Goal: Information Seeking & Learning: Check status

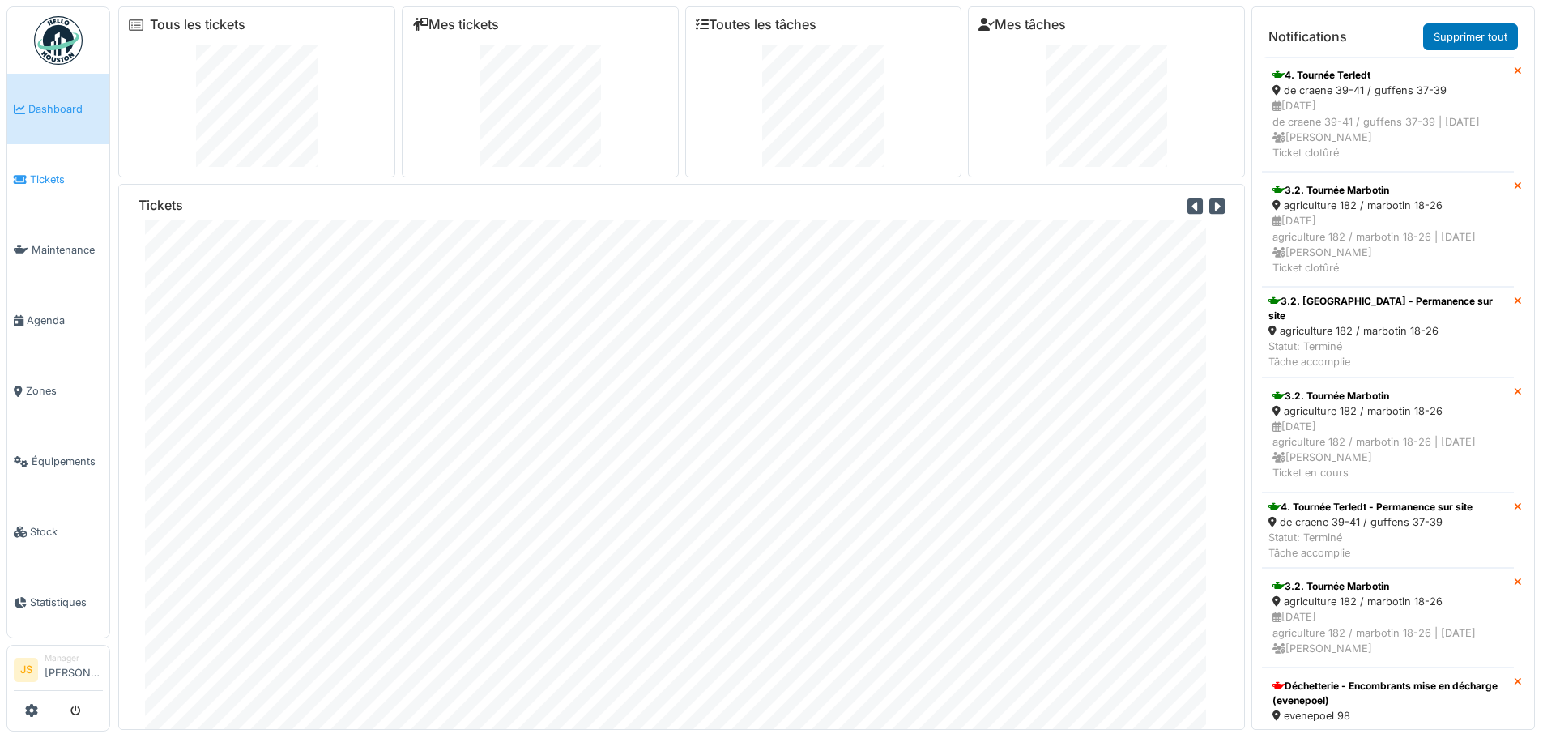
click at [62, 187] on link "Tickets" at bounding box center [58, 179] width 102 height 70
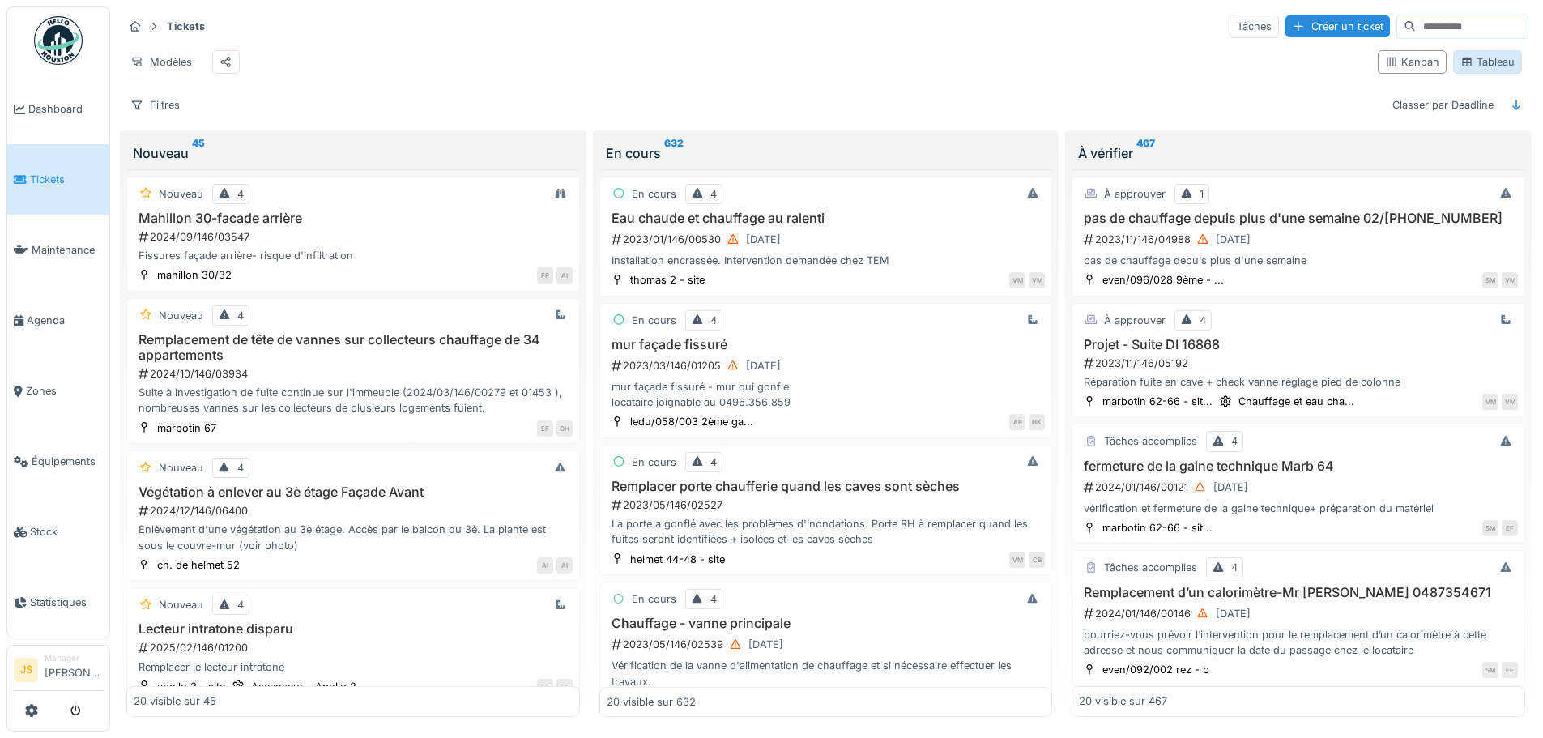
click at [1457, 74] on div "Tableau" at bounding box center [1487, 61] width 69 height 23
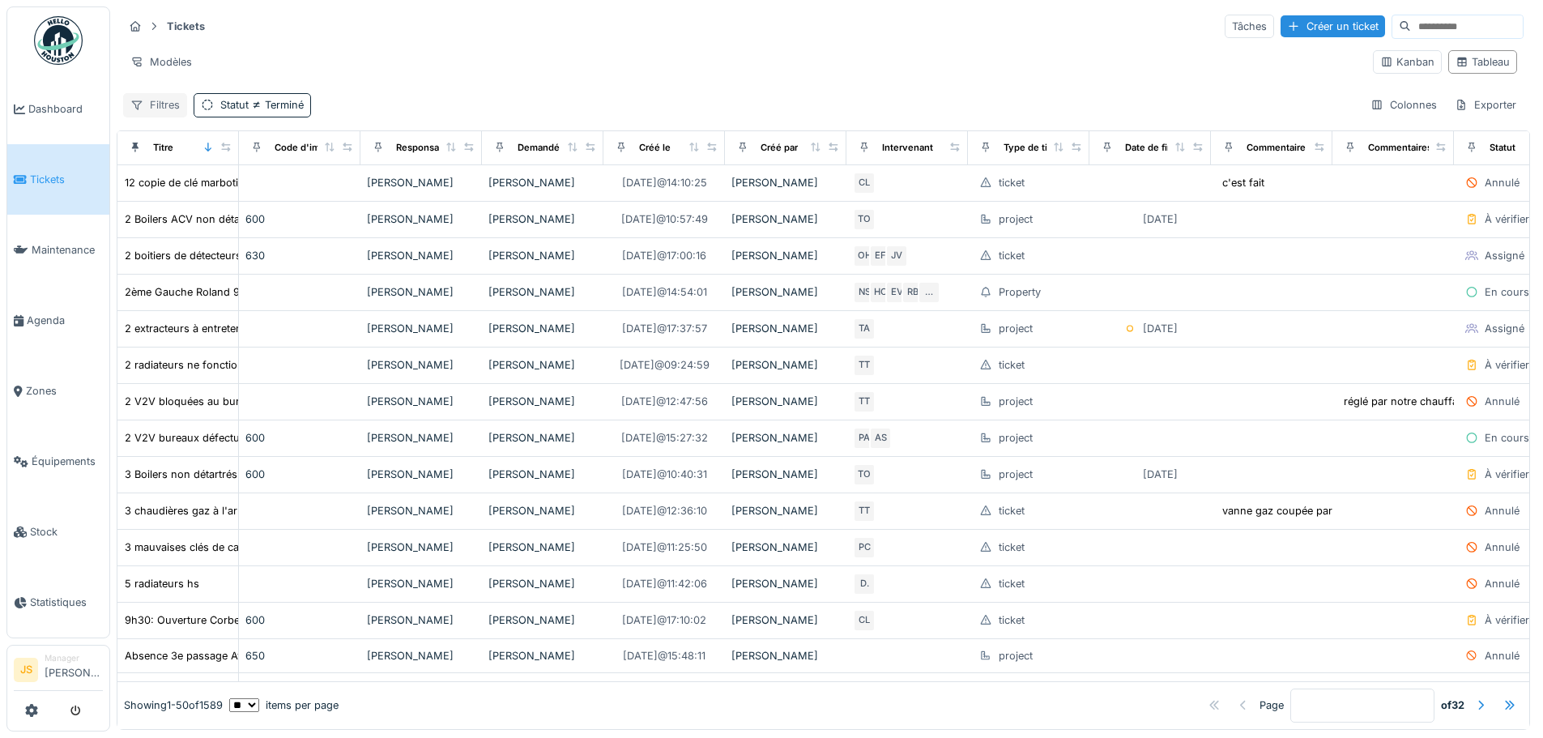
click at [155, 108] on div "Filtres" at bounding box center [155, 104] width 64 height 23
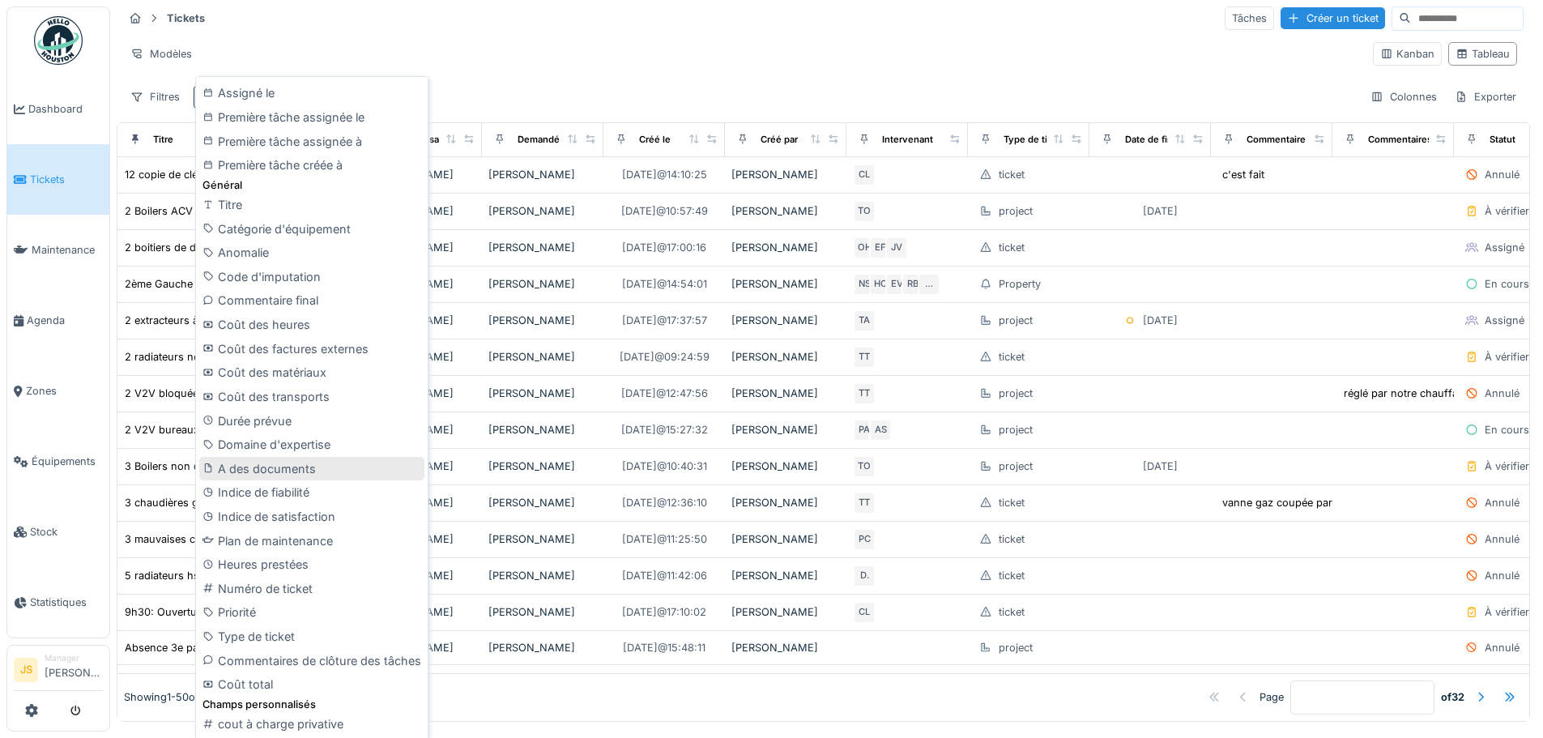
scroll to position [11, 0]
click at [330, 464] on div "A des documents" at bounding box center [311, 467] width 225 height 24
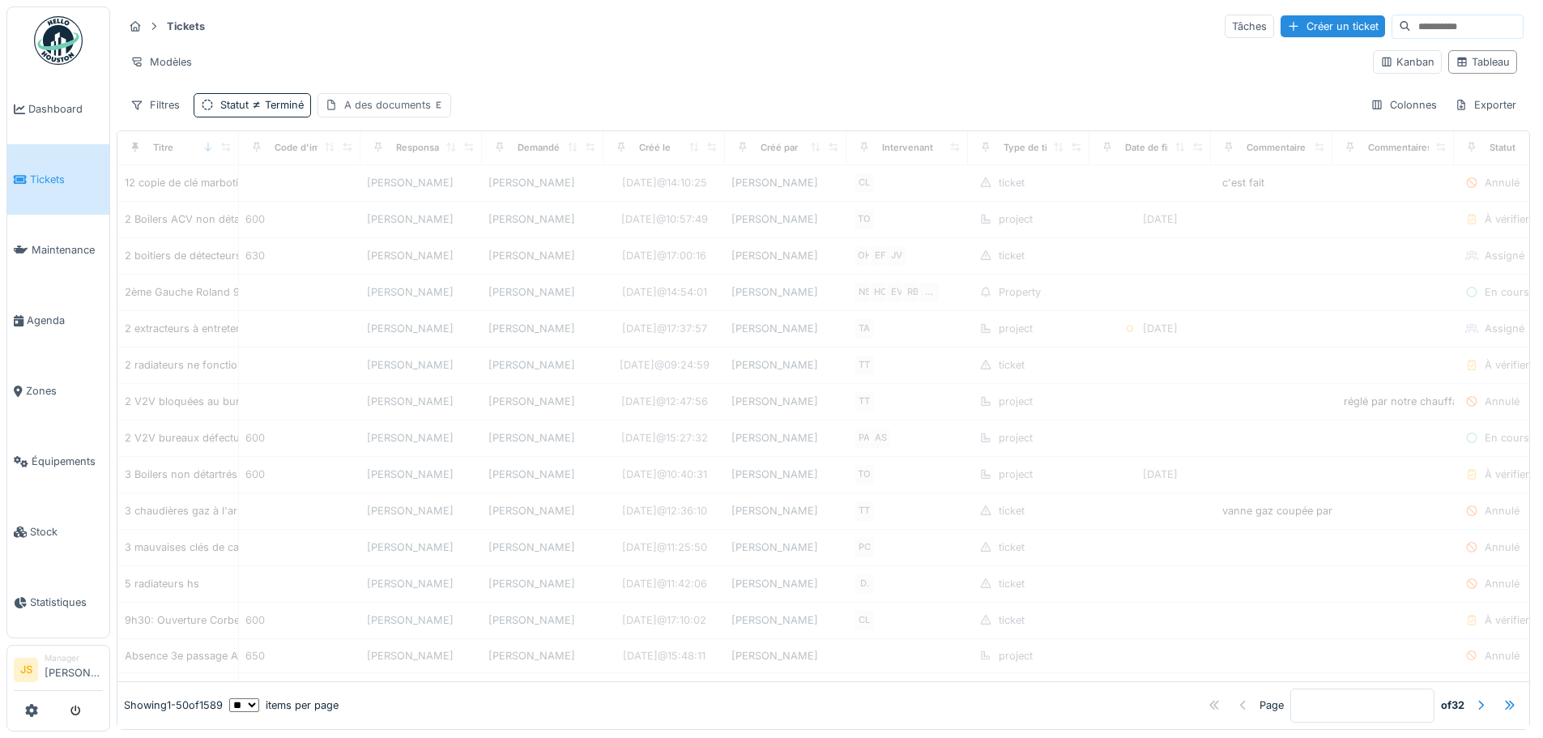
click at [377, 97] on div "A des documents" at bounding box center [394, 104] width 100 height 15
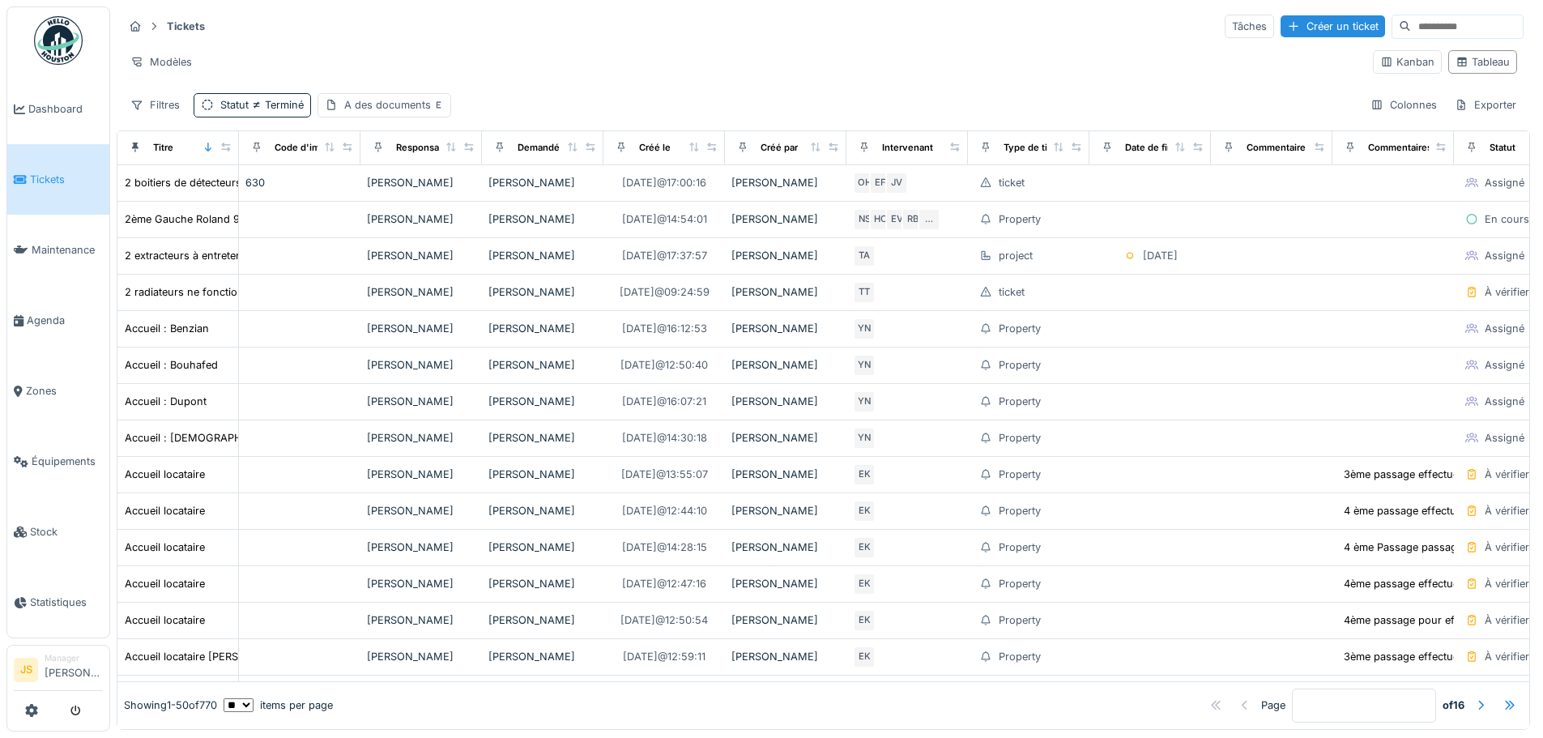
click at [581, 50] on div "Modèles" at bounding box center [741, 61] width 1237 height 23
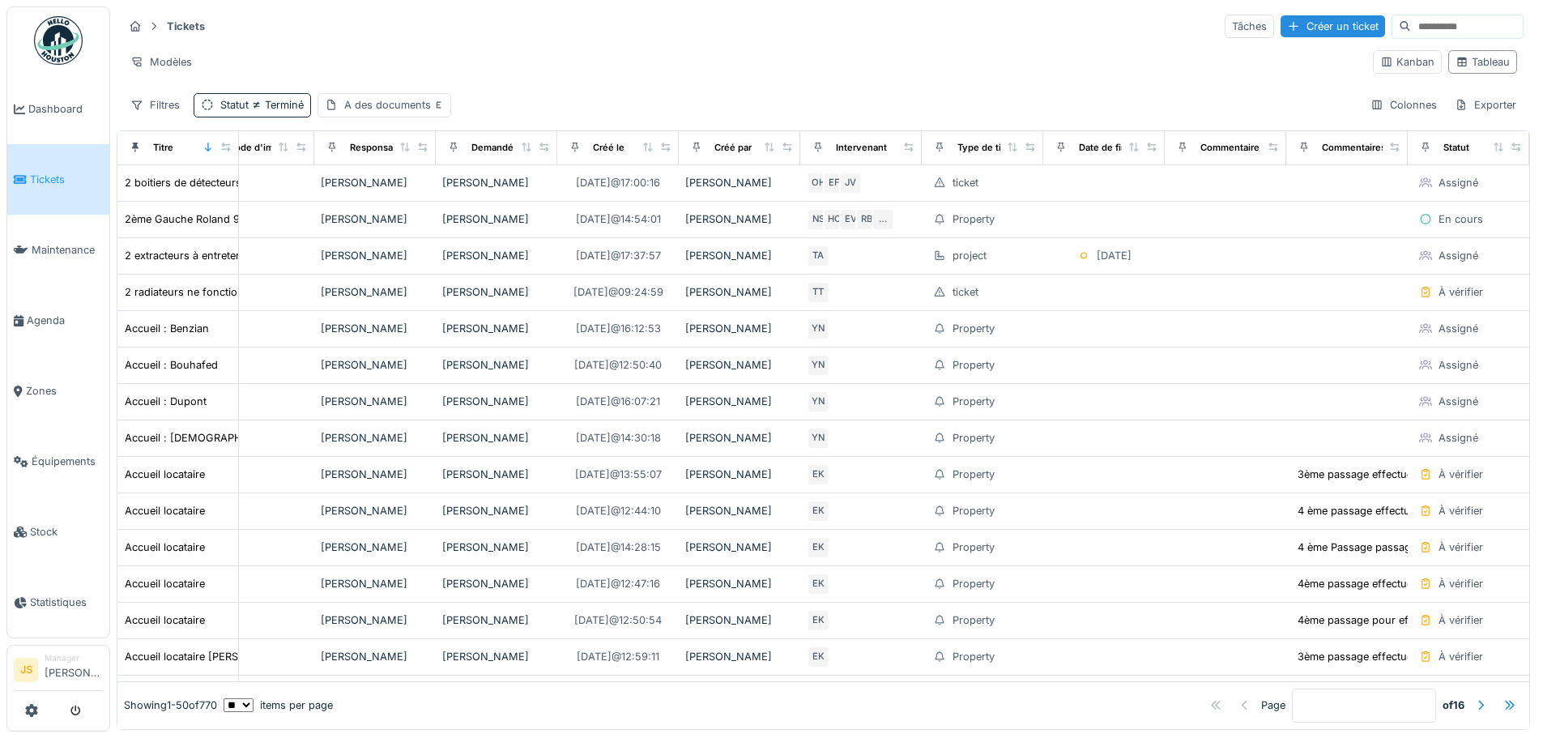
scroll to position [0, 0]
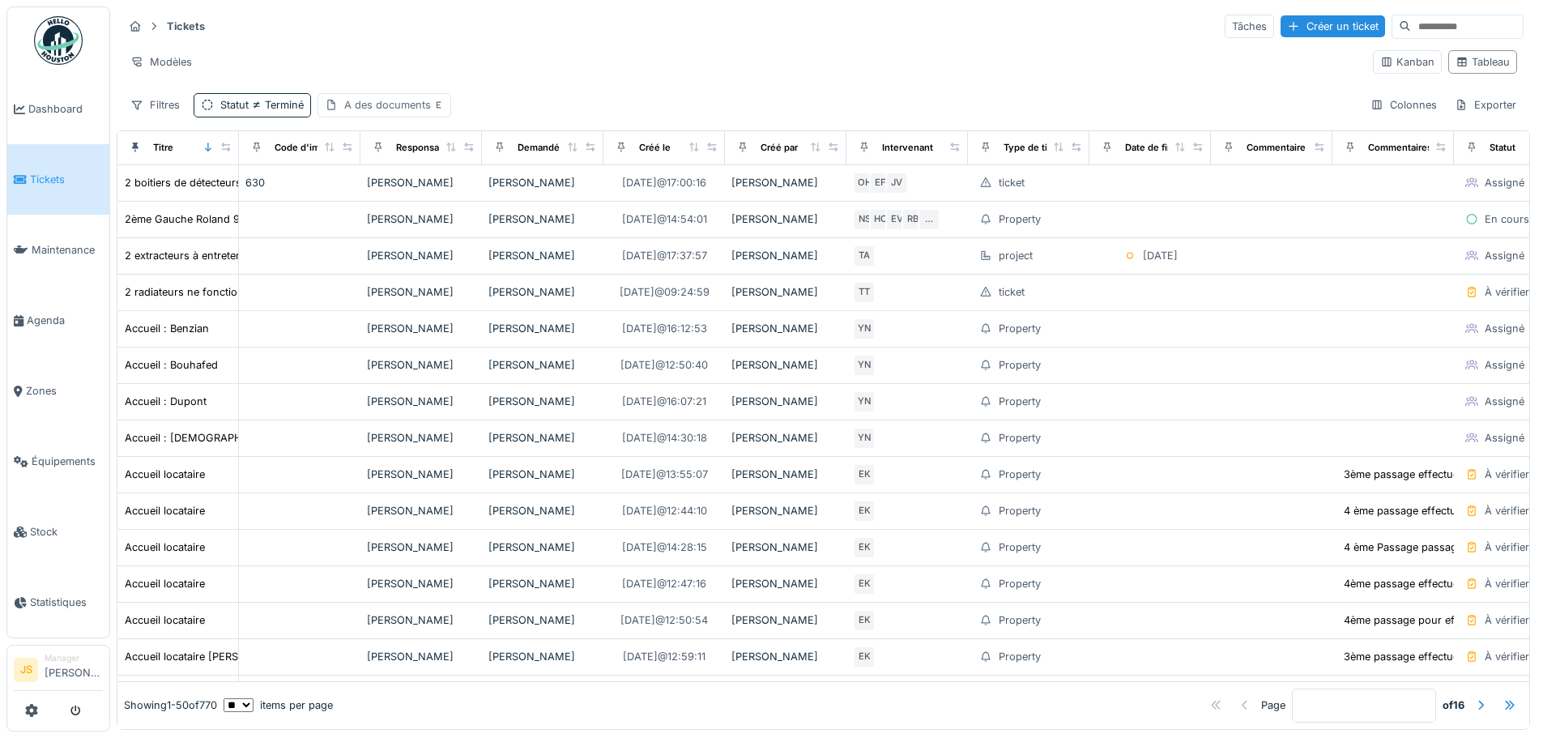
click at [399, 101] on div "A des documents" at bounding box center [394, 104] width 100 height 15
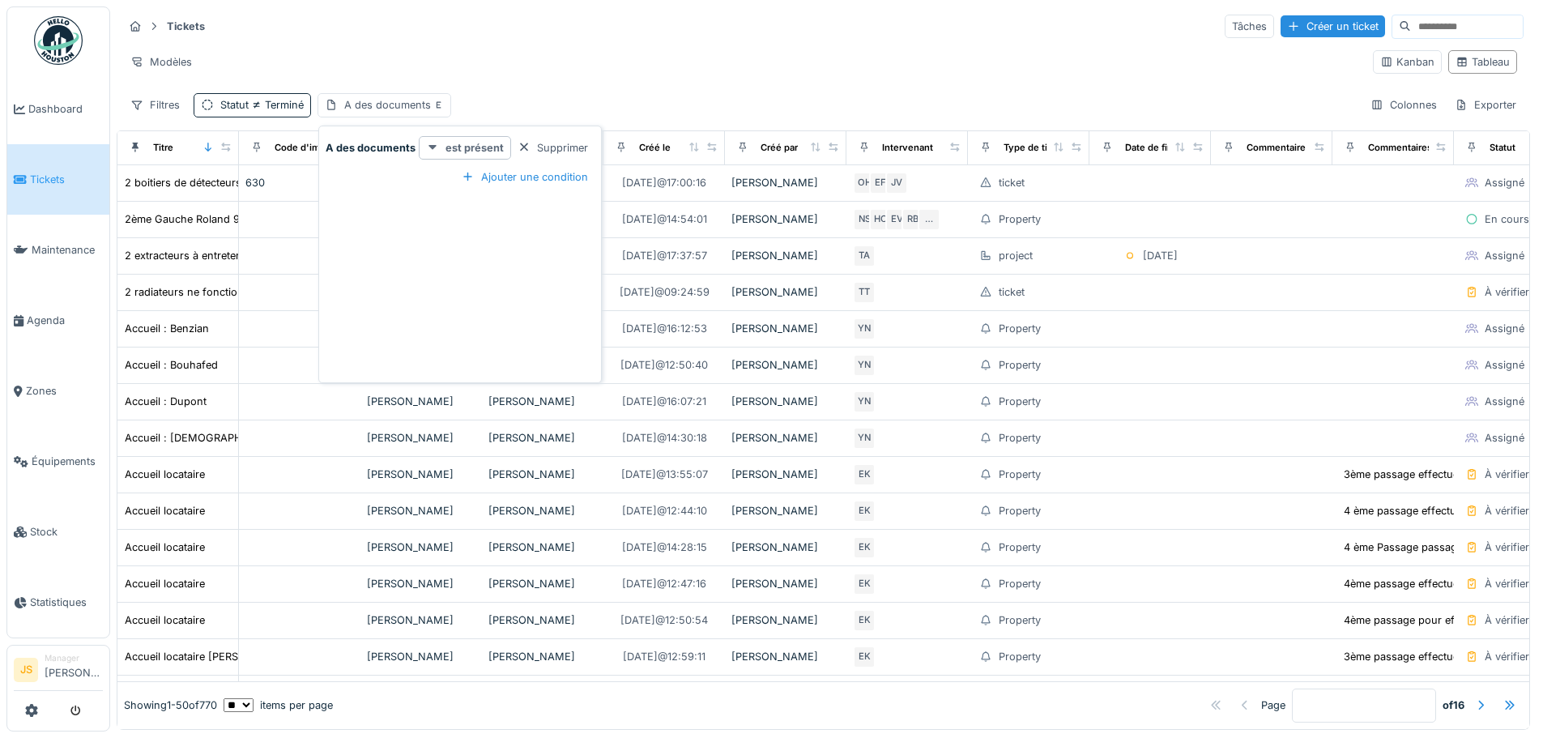
click at [493, 142] on strong "est présent" at bounding box center [475, 147] width 58 height 15
click at [492, 142] on strong "est présent" at bounding box center [475, 147] width 58 height 15
click at [518, 166] on div "Ajouter une condition" at bounding box center [524, 177] width 139 height 22
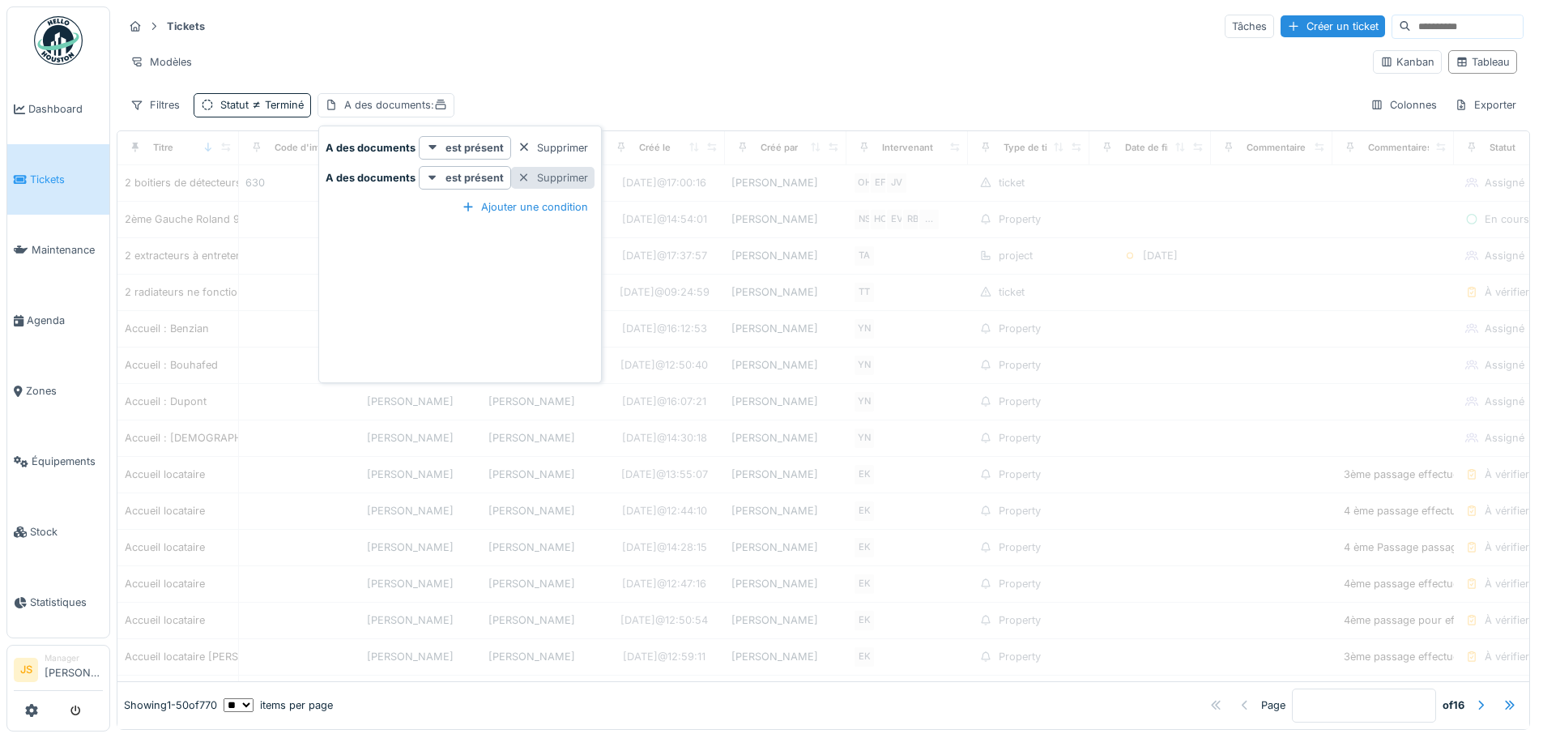
click at [525, 170] on div at bounding box center [524, 177] width 13 height 15
click at [490, 142] on strong "est présent" at bounding box center [475, 147] width 58 height 15
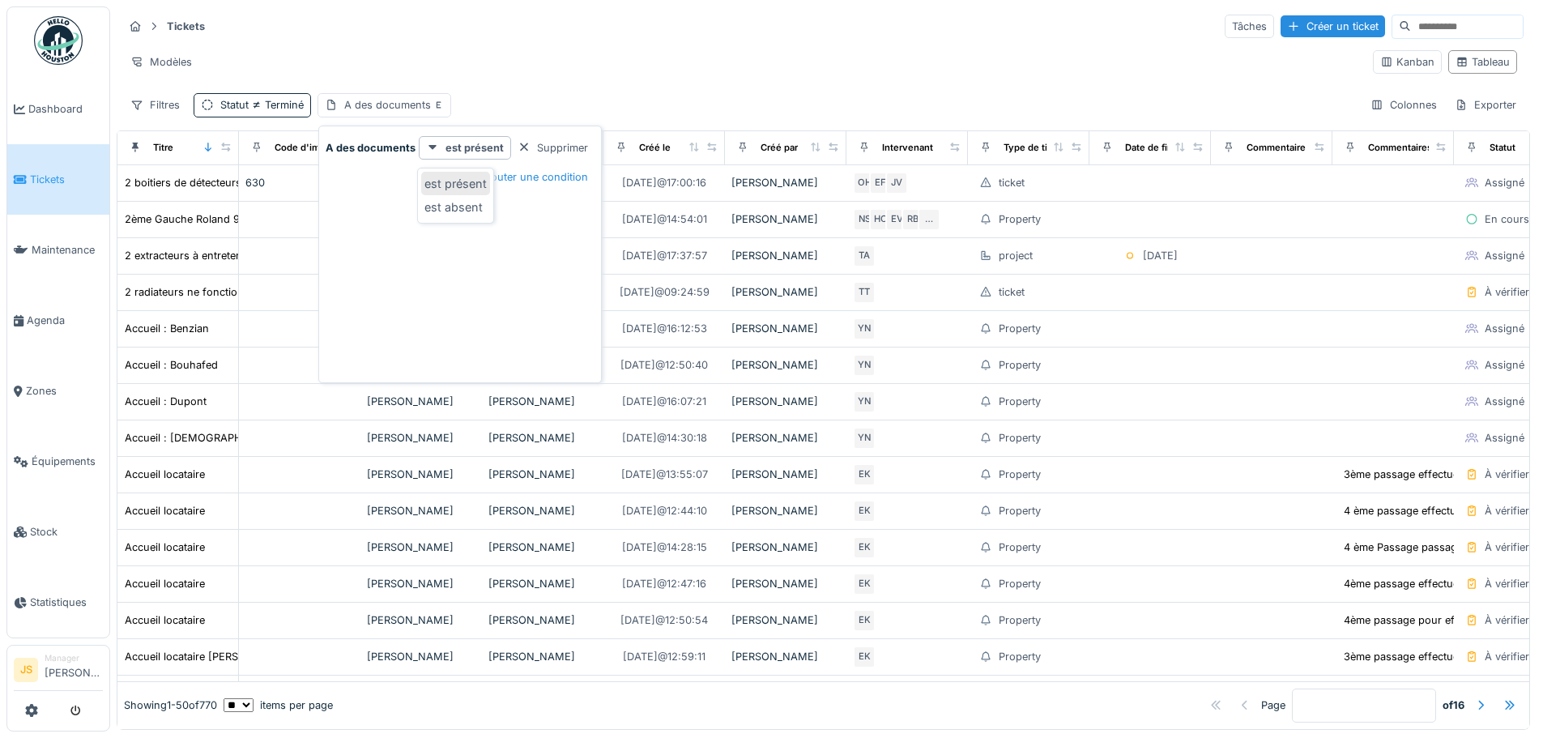
click at [470, 172] on div "est présent" at bounding box center [455, 184] width 69 height 24
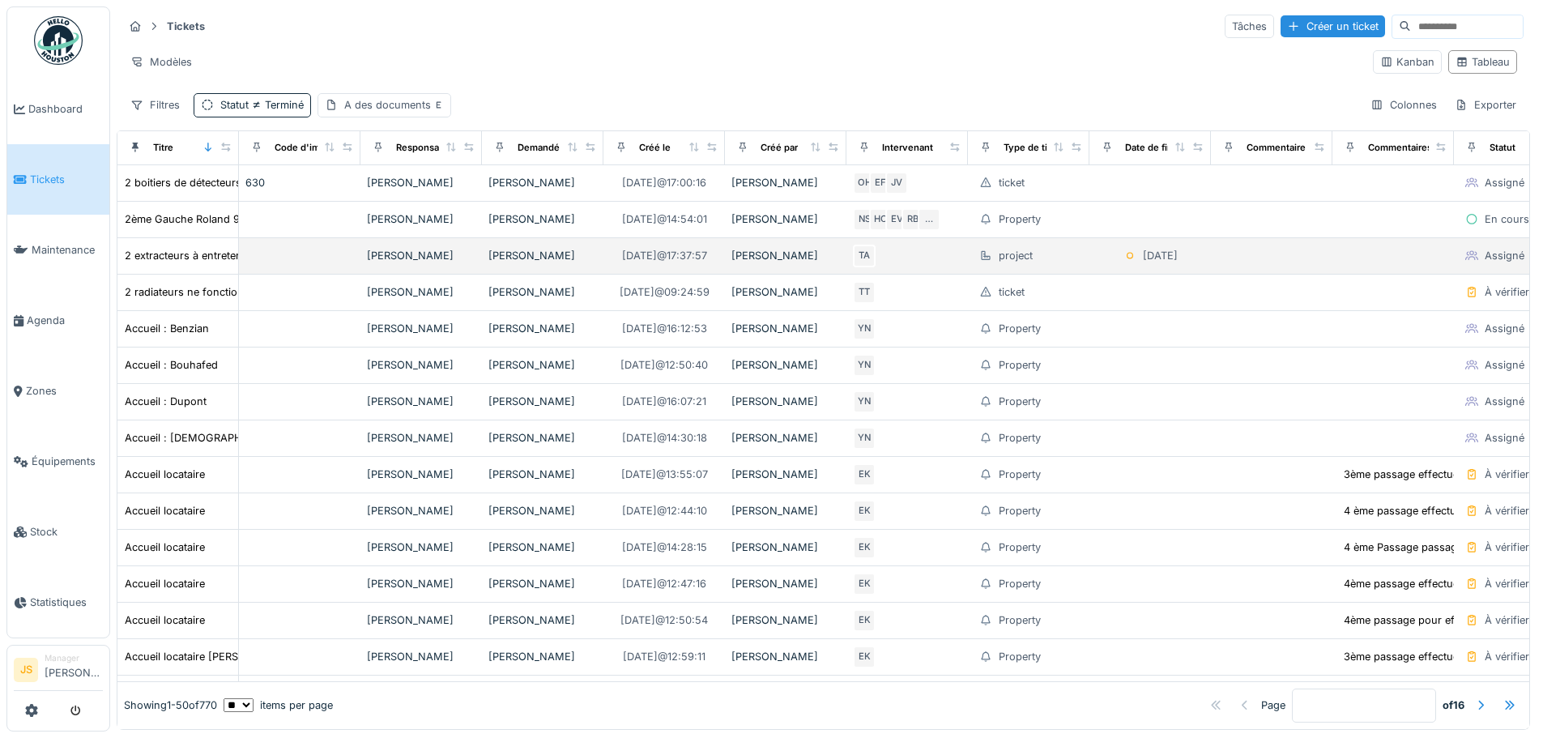
click at [282, 245] on td at bounding box center [300, 256] width 122 height 36
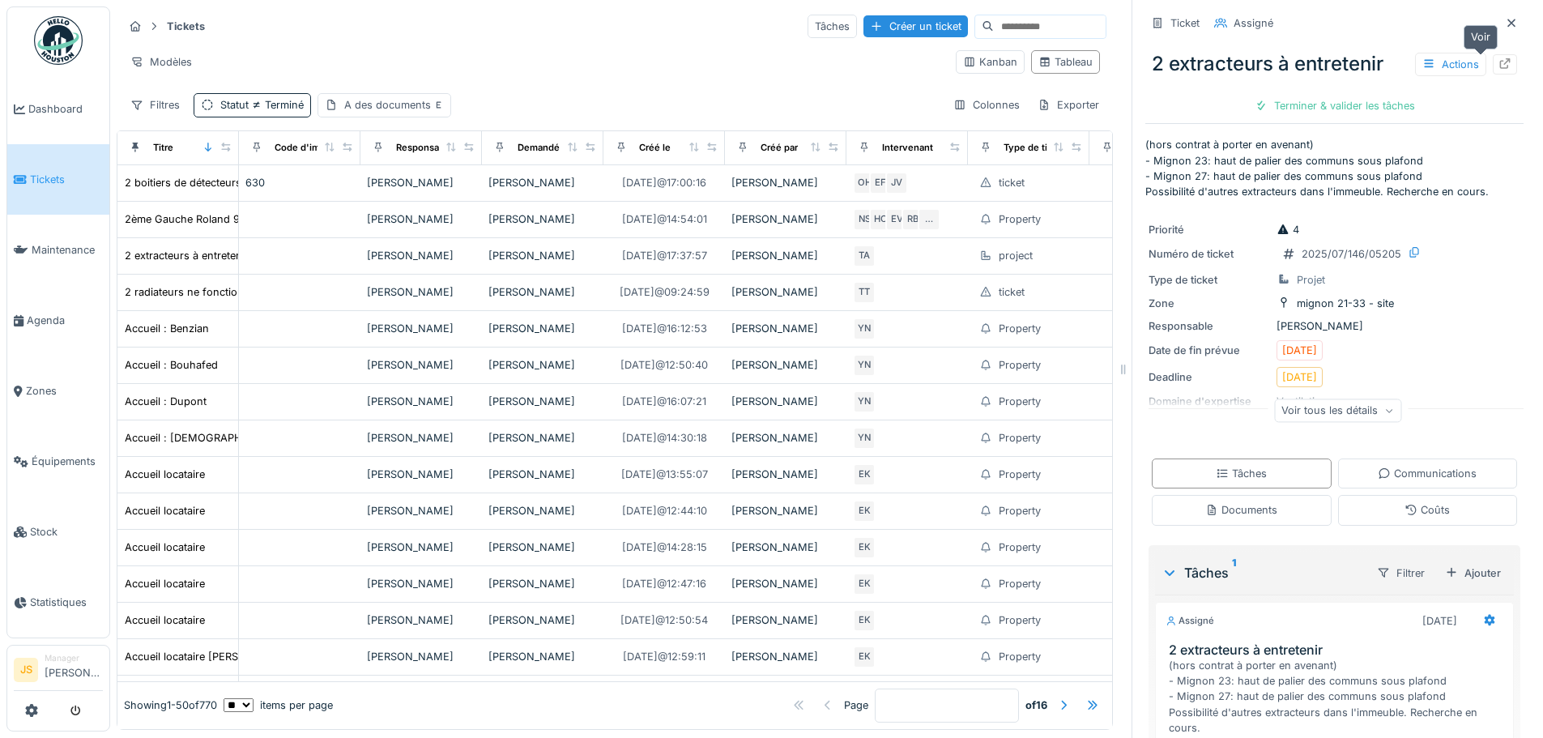
click at [1493, 54] on div at bounding box center [1505, 64] width 24 height 20
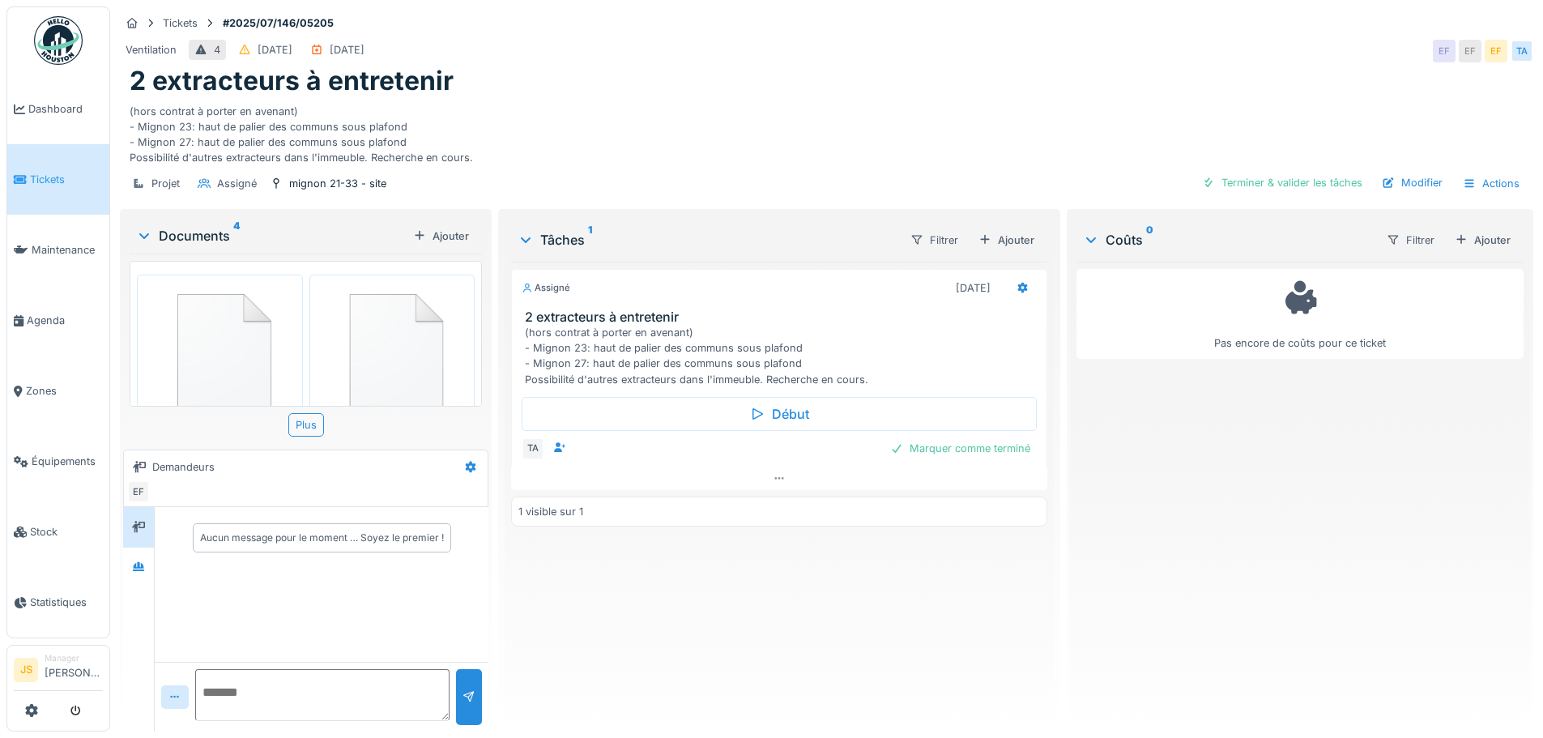
click at [229, 348] on img at bounding box center [220, 354] width 158 height 151
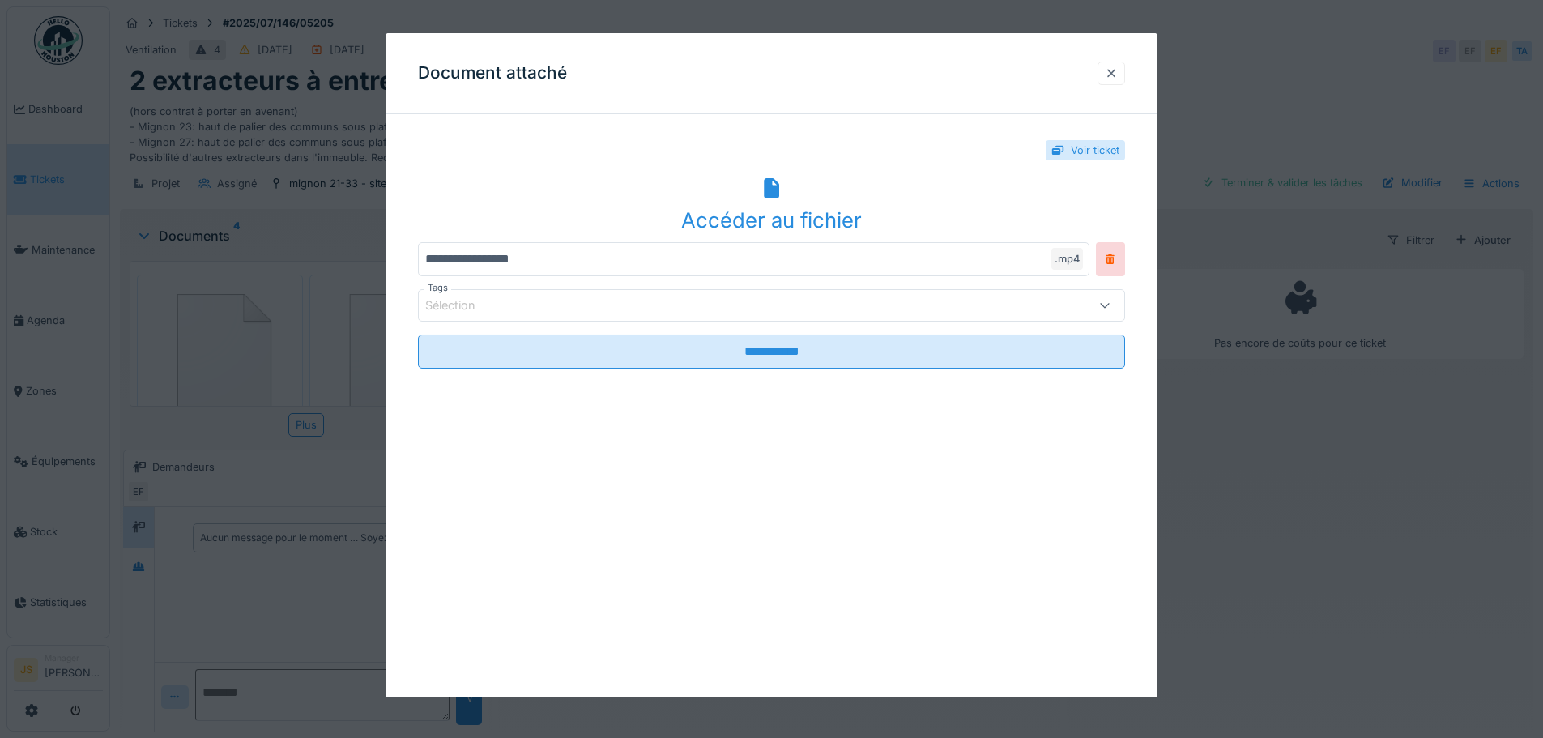
click at [1107, 81] on div at bounding box center [1112, 73] width 28 height 23
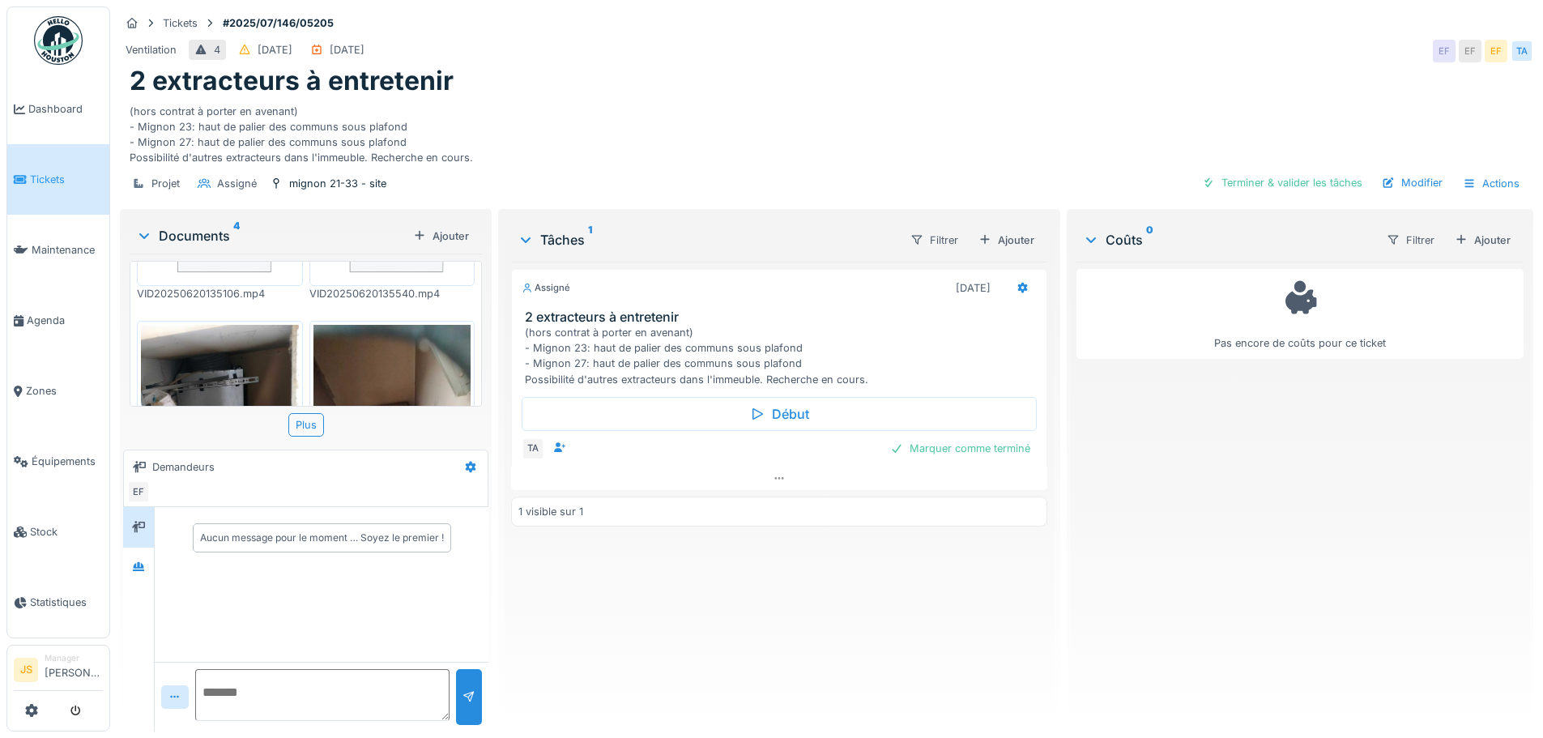
scroll to position [292, 0]
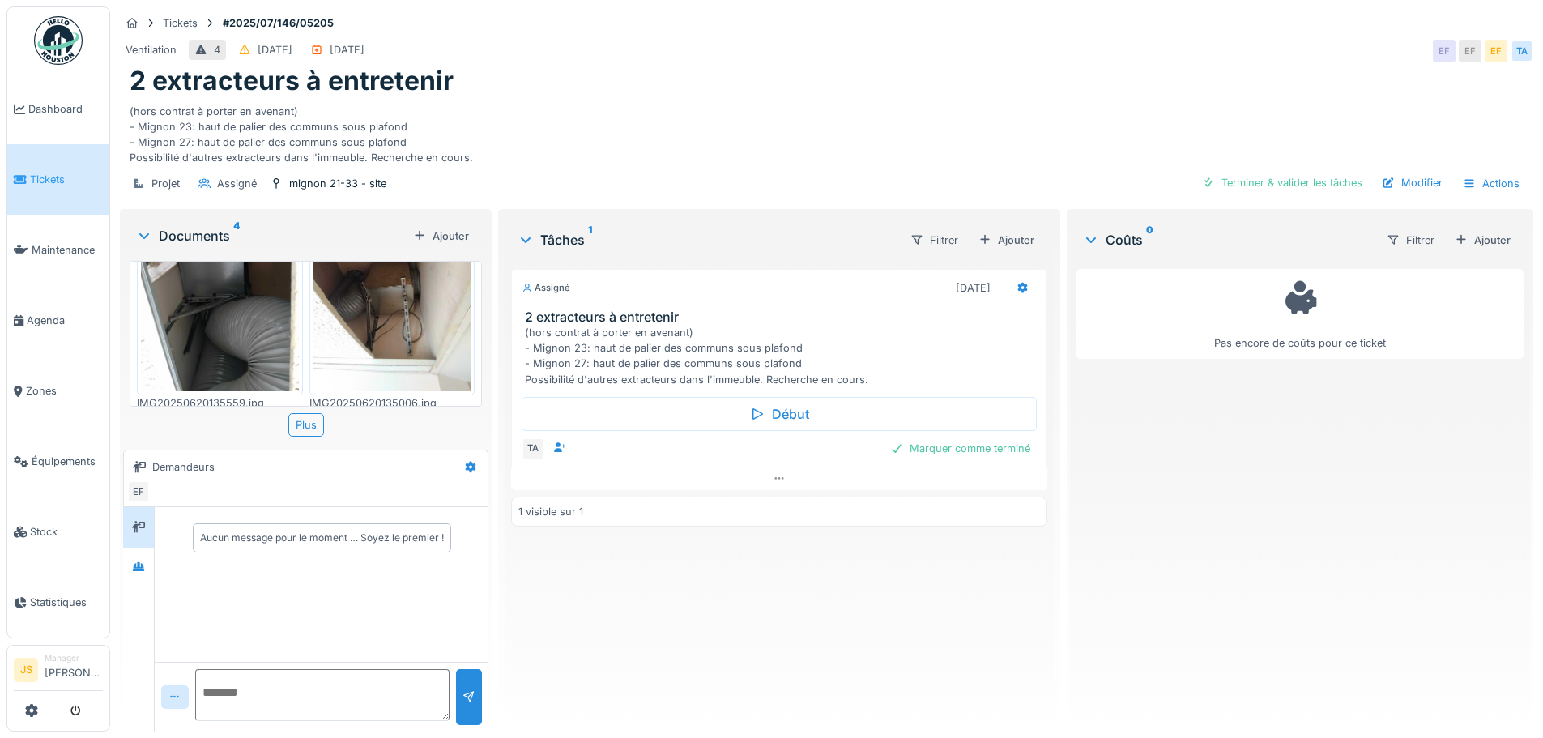
click at [186, 332] on img at bounding box center [220, 286] width 158 height 210
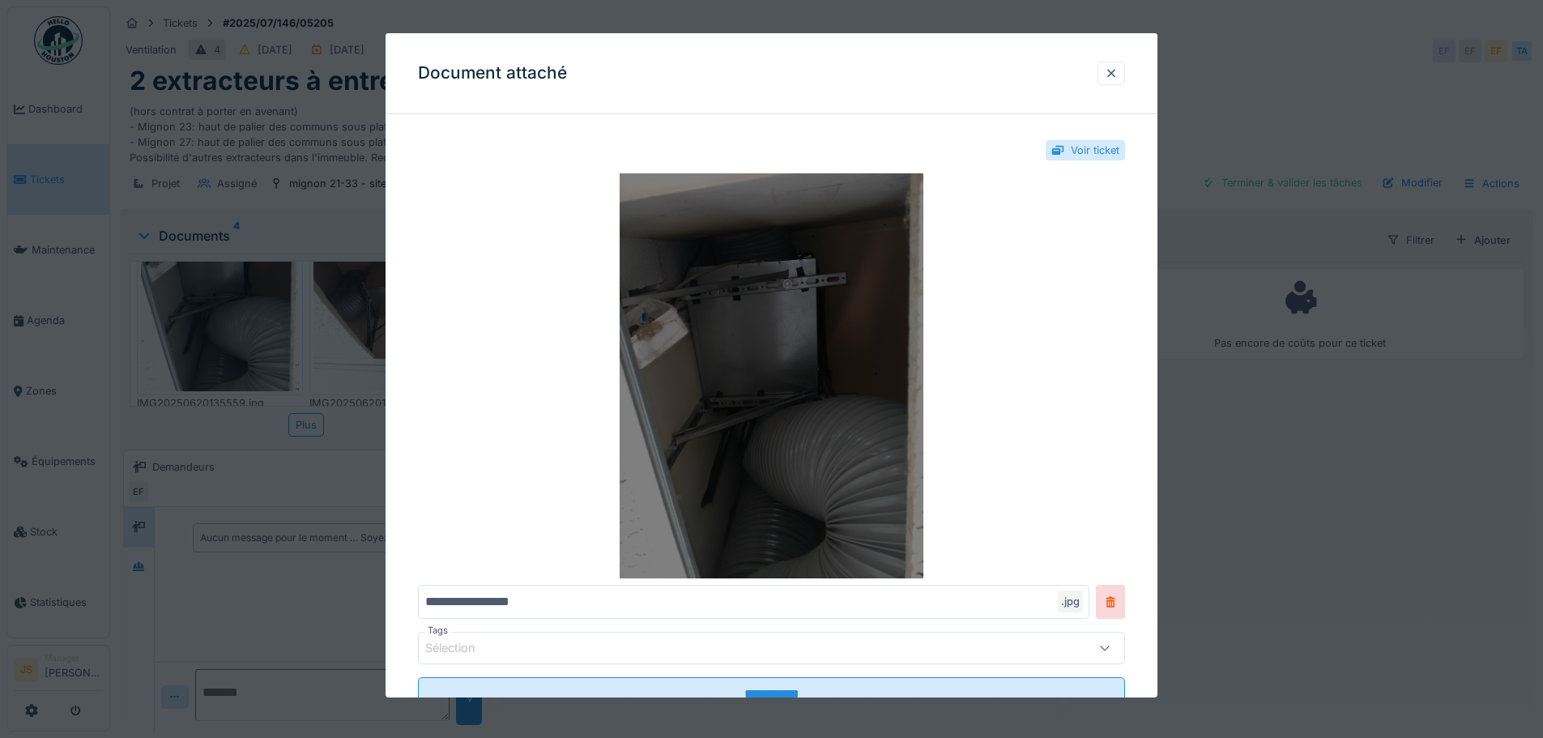
click at [827, 422] on img at bounding box center [771, 375] width 707 height 405
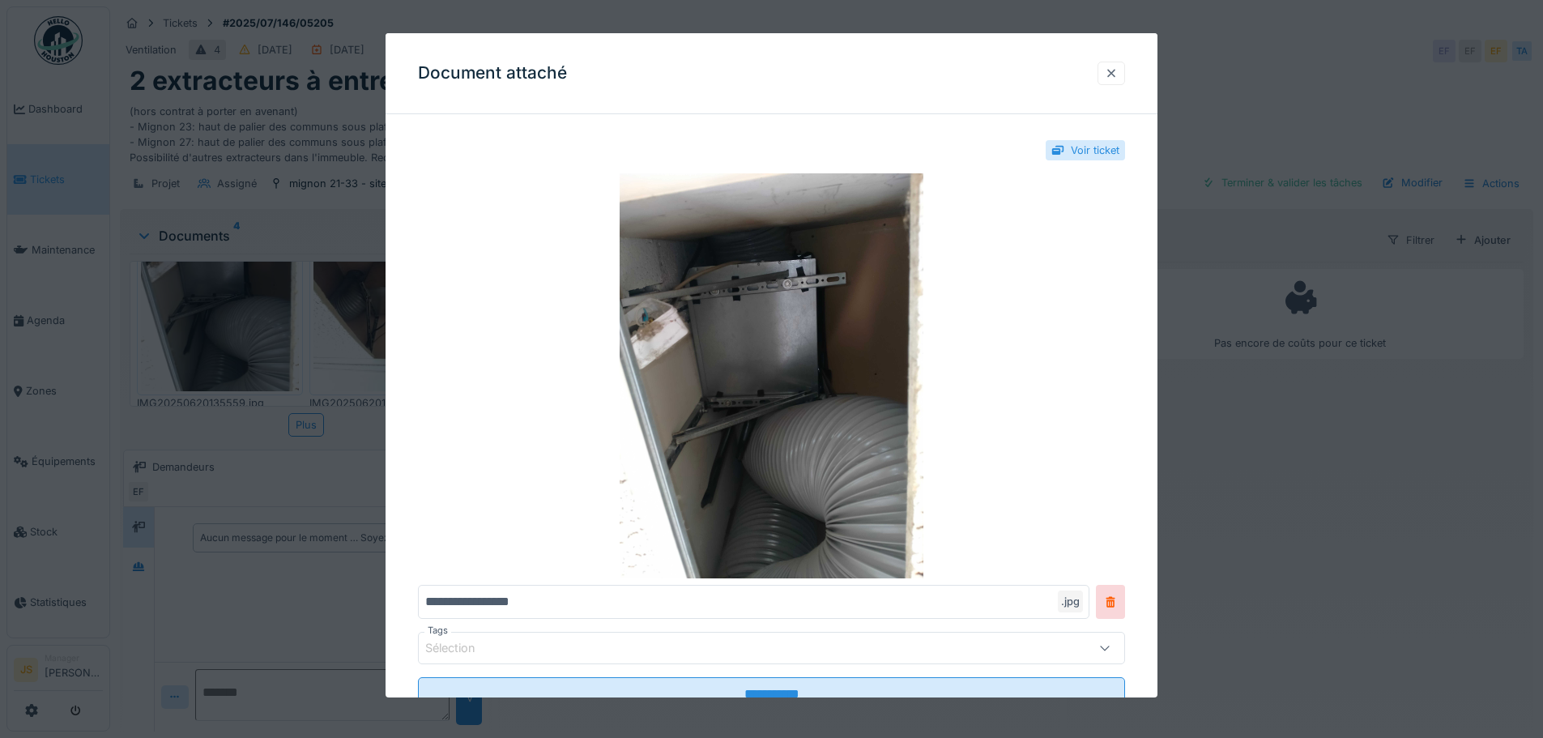
click at [1118, 69] on div at bounding box center [1111, 73] width 13 height 15
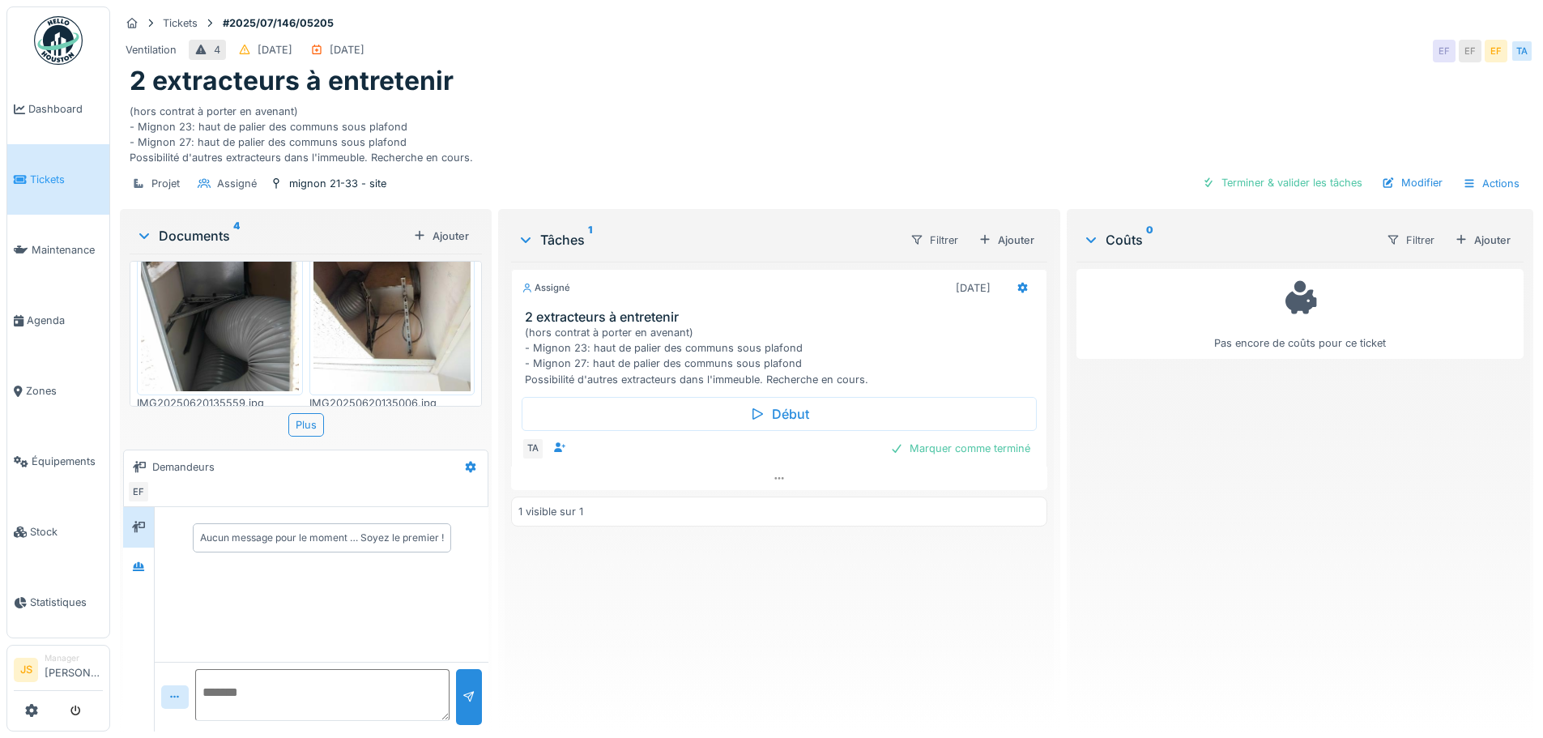
click at [202, 347] on img at bounding box center [220, 286] width 158 height 210
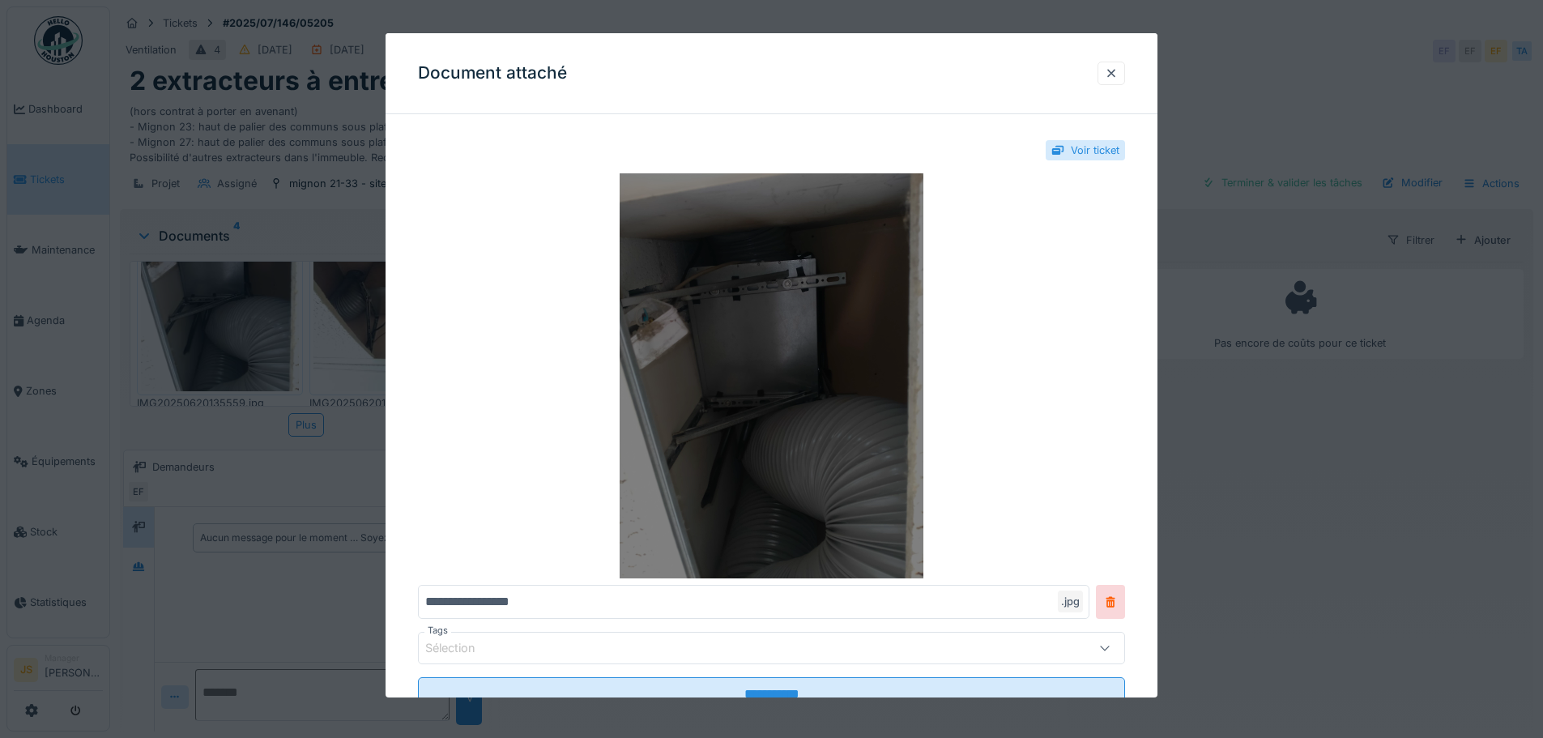
click at [770, 285] on img at bounding box center [771, 375] width 707 height 405
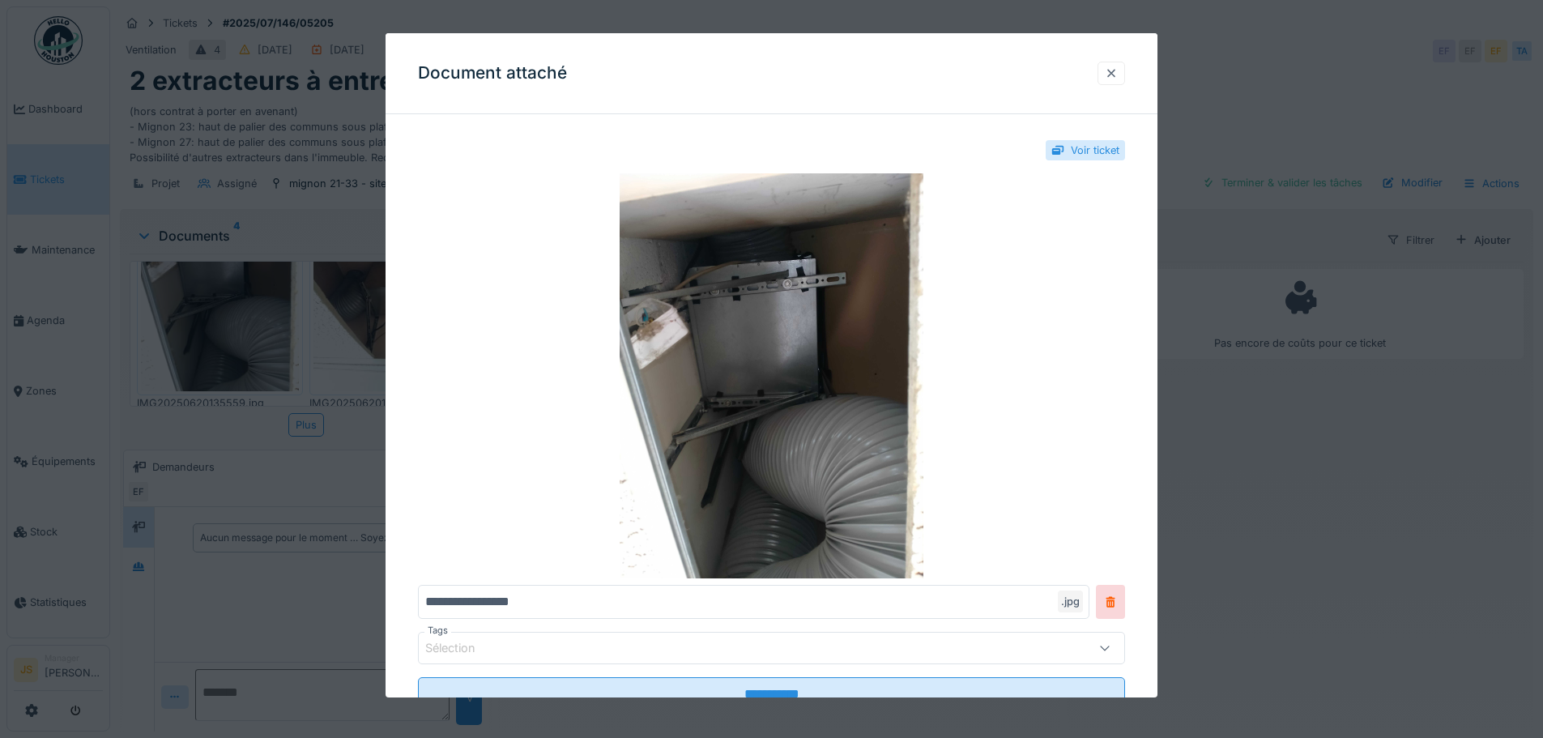
click at [1116, 75] on div at bounding box center [1111, 73] width 13 height 15
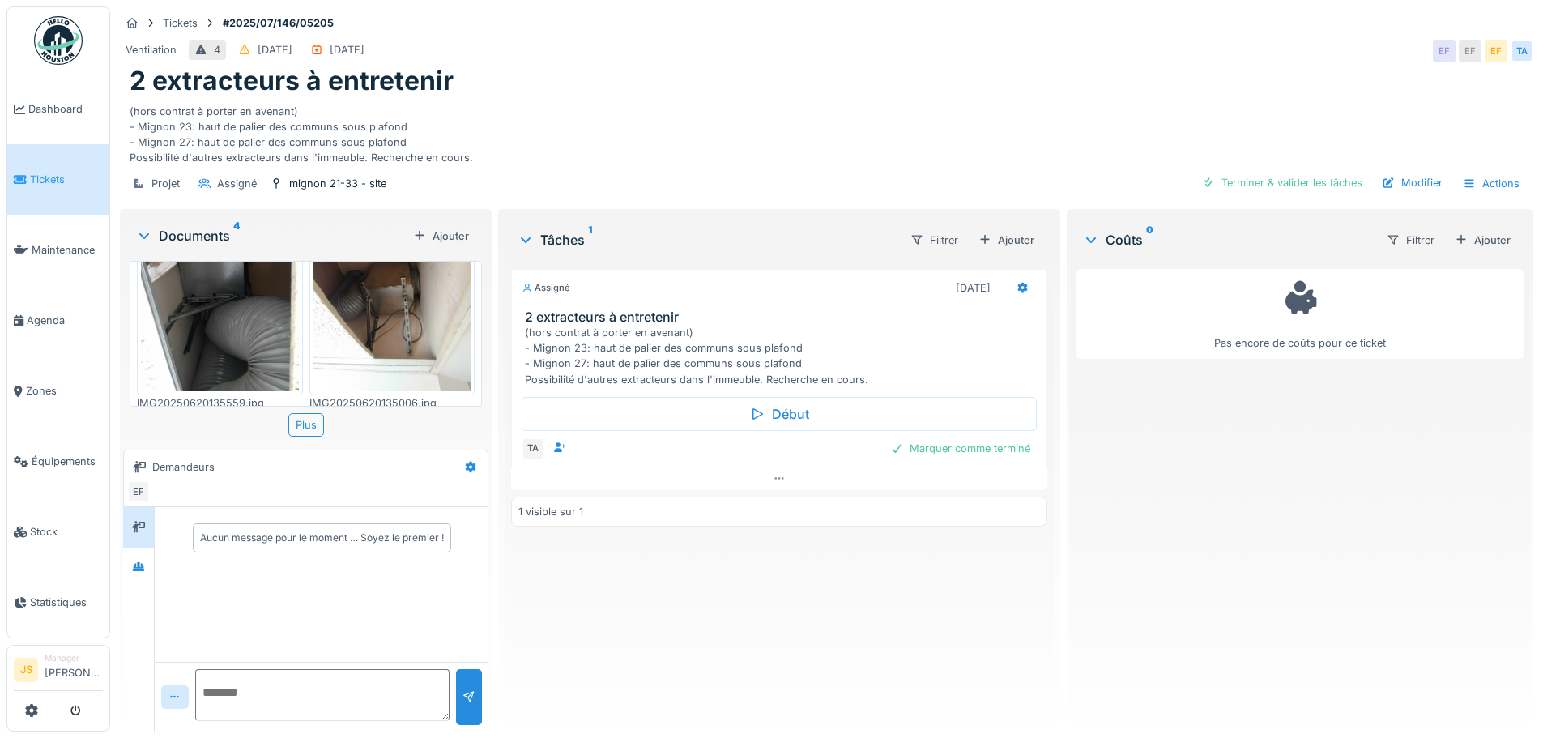
scroll to position [12, 0]
